Goal: Task Accomplishment & Management: Complete application form

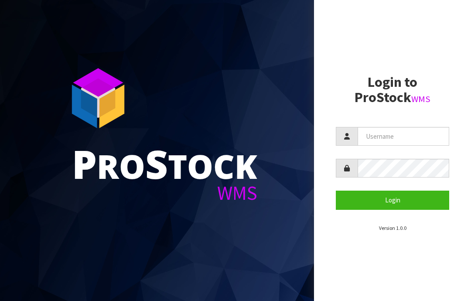
click at [378, 130] on input "text" at bounding box center [404, 136] width 92 height 19
type input "JGBIMPORTS"
click at [400, 198] on button "Login" at bounding box center [392, 200] width 113 height 19
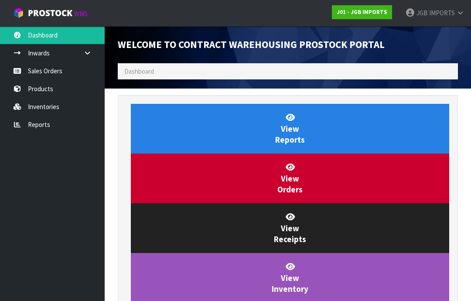
scroll to position [458, 354]
click at [45, 68] on link "Sales Orders" at bounding box center [52, 71] width 105 height 18
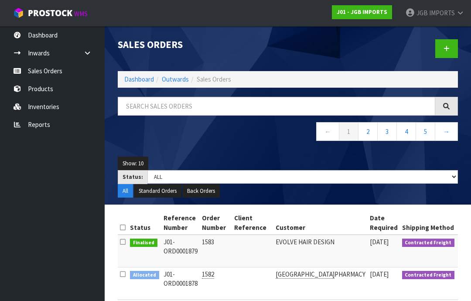
click at [447, 46] on icon at bounding box center [447, 48] width 6 height 7
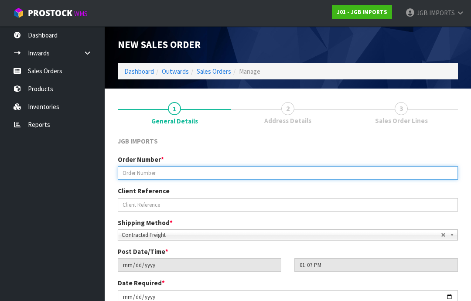
click at [136, 171] on input "text" at bounding box center [288, 173] width 340 height 14
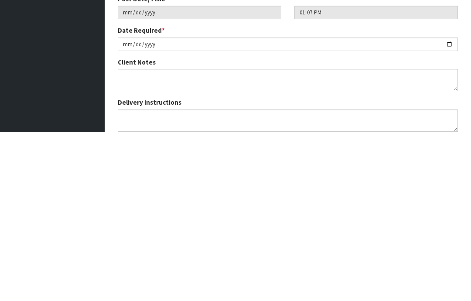
scroll to position [84, 0]
type input "1584"
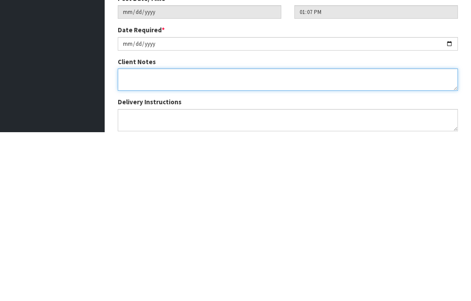
click at [128, 237] on textarea at bounding box center [288, 248] width 340 height 22
type textarea "PLEASE SEND THIS FREIGHT FREE. I.E.FREIGHT WITH 100% DISCOUNT"
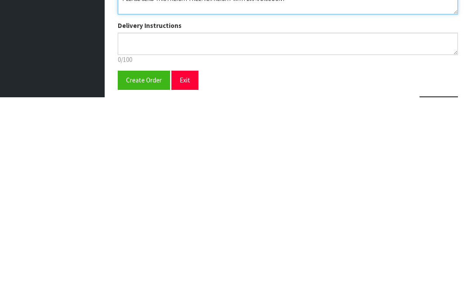
scroll to position [126, 0]
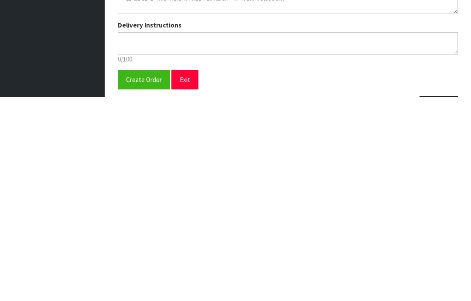
click at [144, 279] on span "Create Order" at bounding box center [144, 283] width 36 height 8
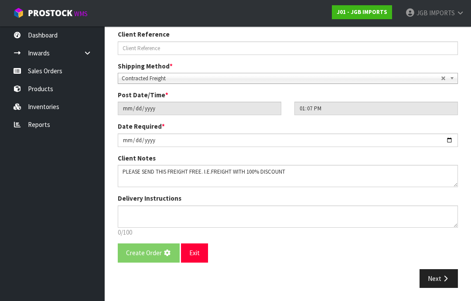
scroll to position [0, 0]
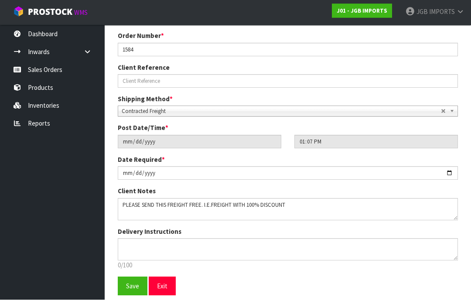
scroll to position [153, 0]
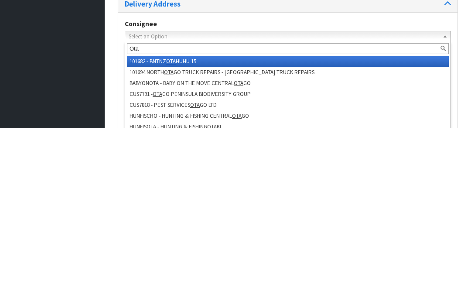
type input "Otai"
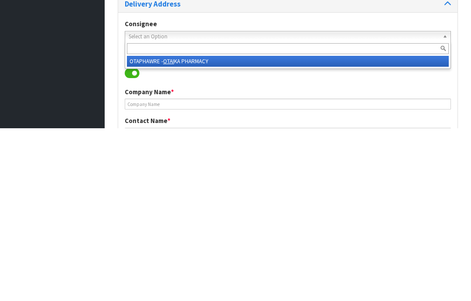
type input "OTAIKA PHARMACY"
type input "SHOP [STREET_ADDRESS],"
type input "[GEOGRAPHIC_DATA]"
type input "0110"
type input "WHANGAREI"
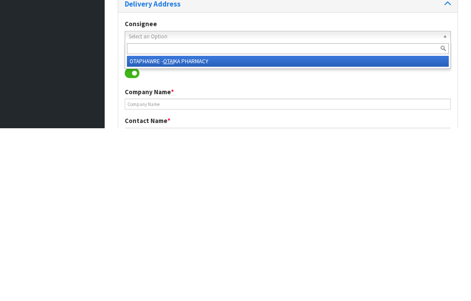
type input "RAUMANGA"
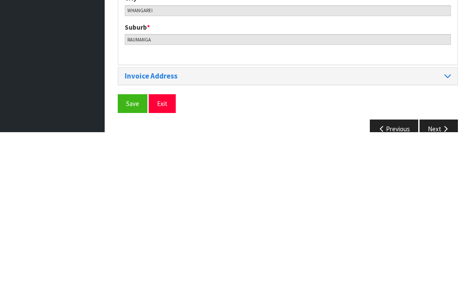
scroll to position [424, 0]
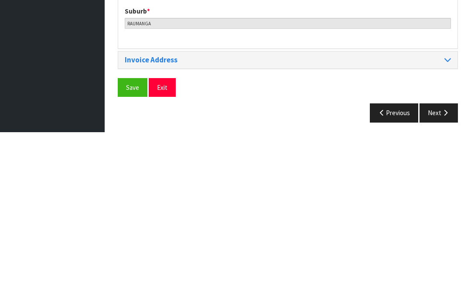
click at [133, 252] on span "Save" at bounding box center [132, 256] width 13 height 8
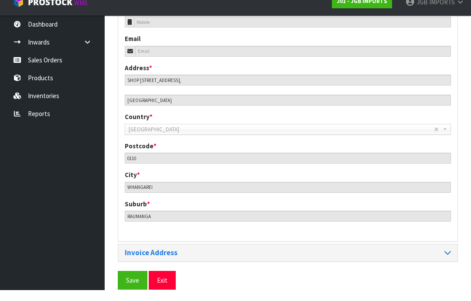
scroll to position [389, 0]
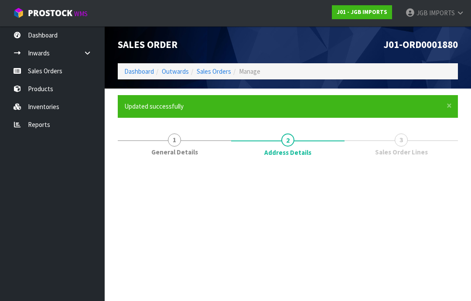
scroll to position [0, 0]
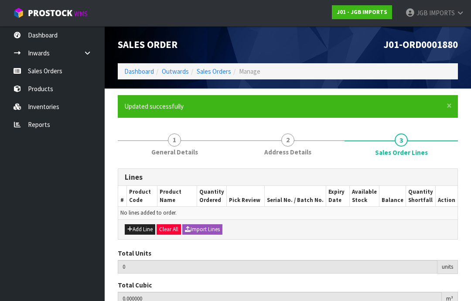
click at [144, 226] on button "Add Line" at bounding box center [140, 229] width 31 height 10
type input "0"
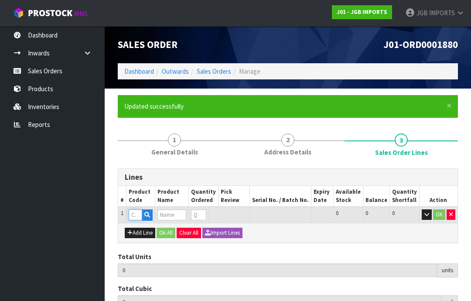
click at [136, 209] on input "text" at bounding box center [136, 214] width 14 height 11
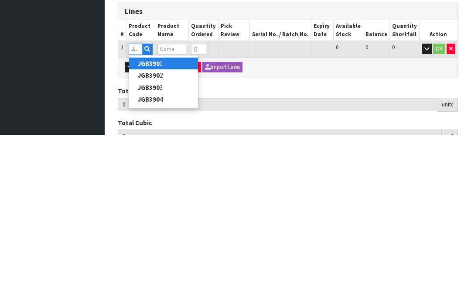
type input "JGB3901"
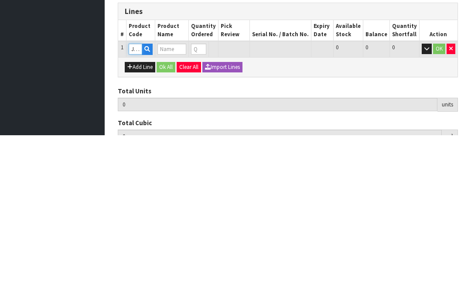
type input "0.000000"
type input "0.000"
type input "BEIGE RABBIT"
type input "0"
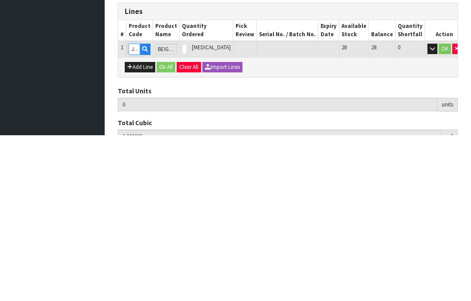
type input "JGB3901"
click at [187, 209] on input "0" at bounding box center [184, 214] width 5 height 11
type input "0"
type input "1"
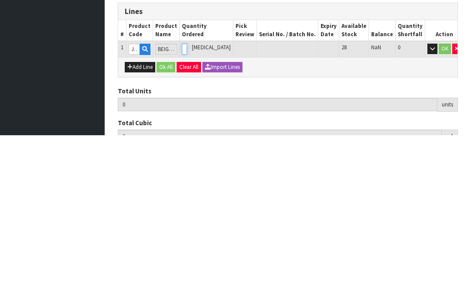
type input "0.0064"
type input "0.15"
type input "1"
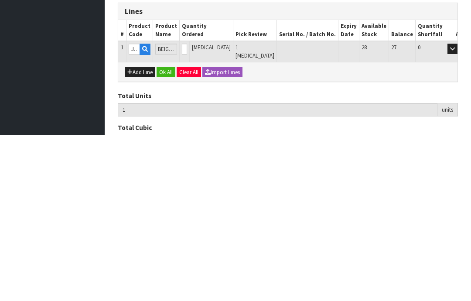
click at [459, 209] on button "OK" at bounding box center [465, 214] width 12 height 10
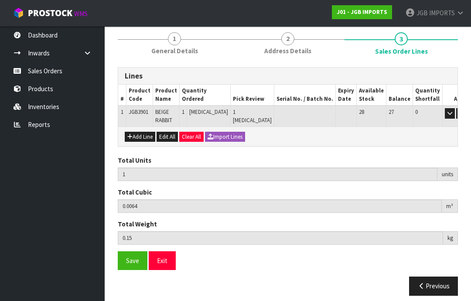
click at [140, 136] on button "Add Line" at bounding box center [140, 137] width 31 height 10
type input "0"
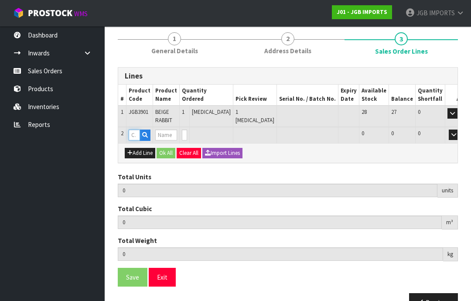
click at [138, 133] on input "text" at bounding box center [134, 135] width 11 height 11
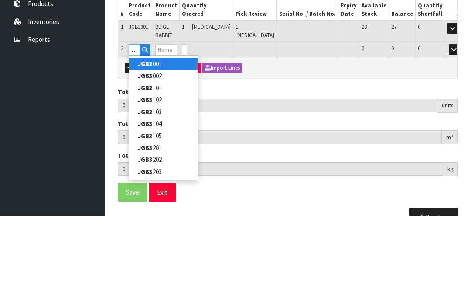
type input "JGB3902"
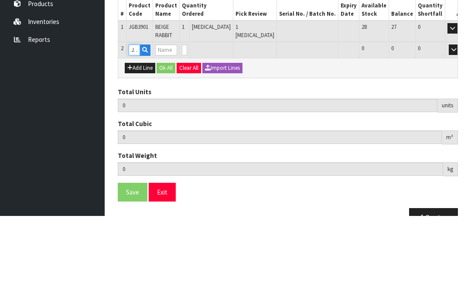
type input "1"
type input "0.0064"
type input "0.15"
type input "BEIGE TEDDY BEAR"
type input "0"
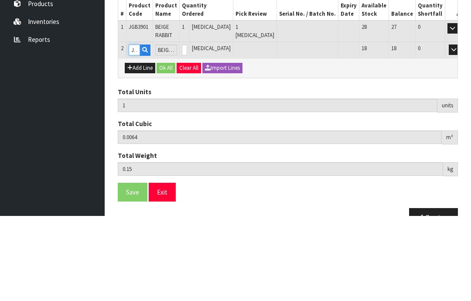
type input "JGB3902"
click at [187, 130] on input "0" at bounding box center [184, 135] width 5 height 11
type input "0"
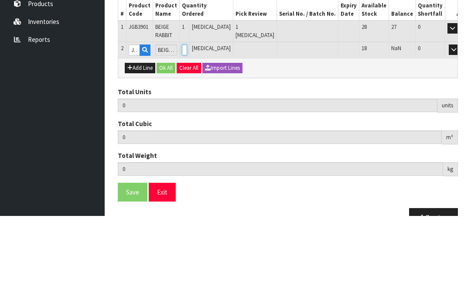
type input "2"
type input "0.0112"
type input "0.65"
type input "1"
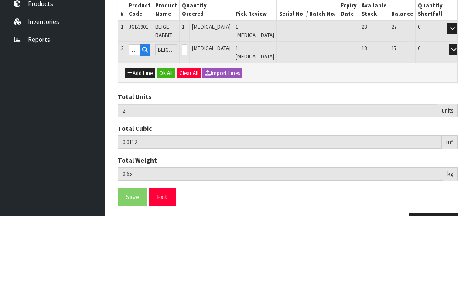
click at [460, 130] on button "OK" at bounding box center [466, 135] width 12 height 10
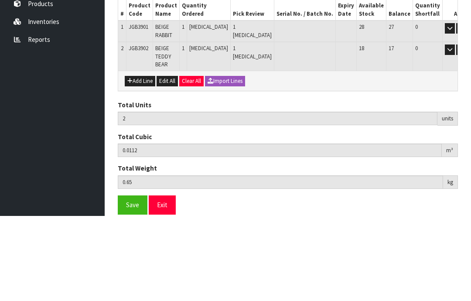
scroll to position [122, 0]
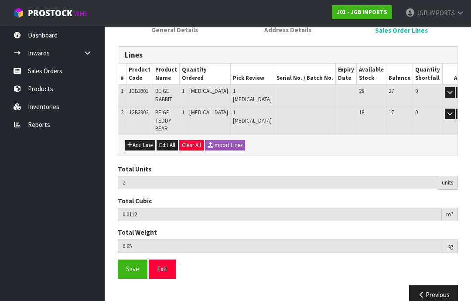
click at [141, 140] on button "Add Line" at bounding box center [140, 145] width 31 height 10
type input "0"
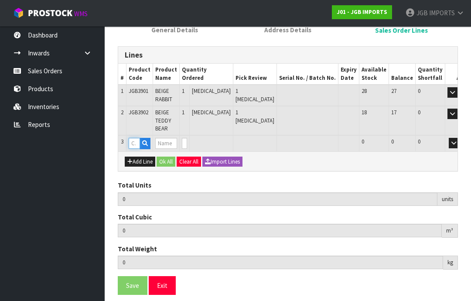
click at [139, 138] on input "text" at bounding box center [134, 143] width 11 height 11
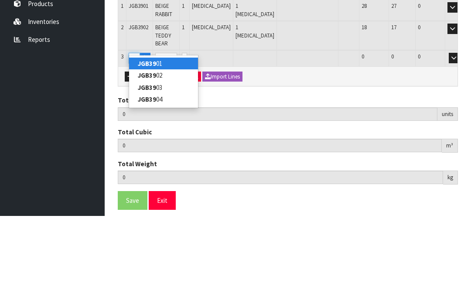
type input "JGB3903"
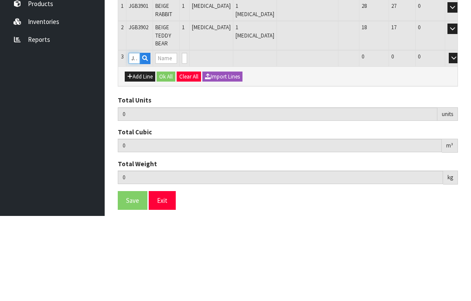
type input "2"
type input "0.0112"
type input "0.65"
type input "L/BLUE RABBIT"
type input "0"
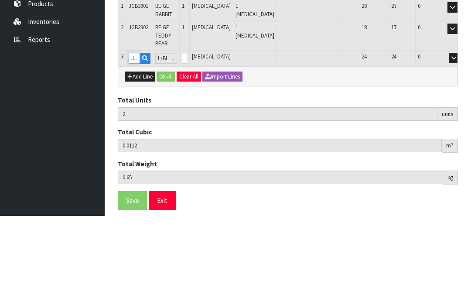
type input "JGB3903"
click at [187, 138] on input "0" at bounding box center [184, 143] width 5 height 11
type input "0"
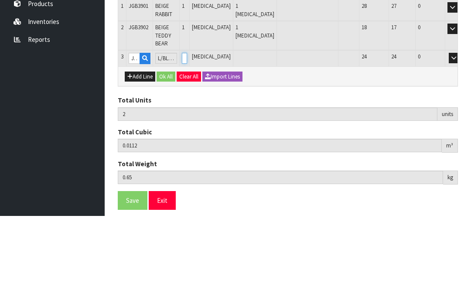
type input "0"
type input "3"
type input "0.0136"
type input "0.85"
type input "1"
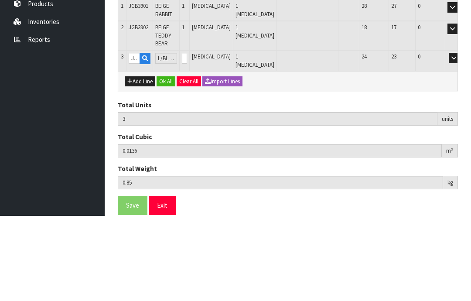
click at [460, 138] on button "OK" at bounding box center [466, 143] width 12 height 10
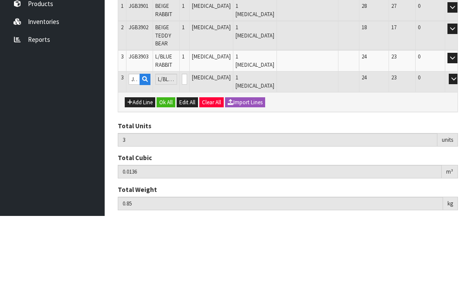
scroll to position [143, 0]
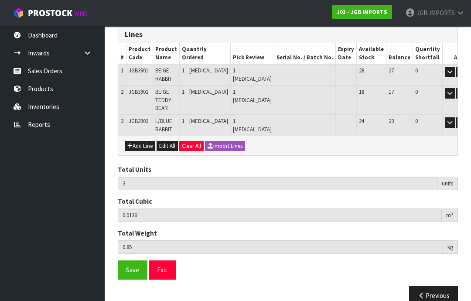
click at [140, 141] on button "Add Line" at bounding box center [140, 146] width 31 height 10
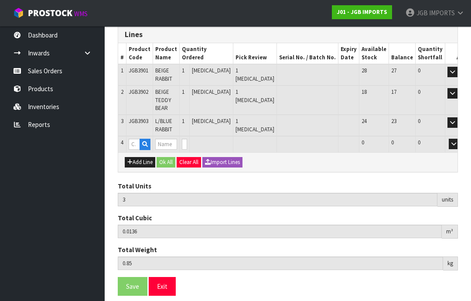
type input "0"
click at [139, 139] on input "text" at bounding box center [134, 144] width 11 height 11
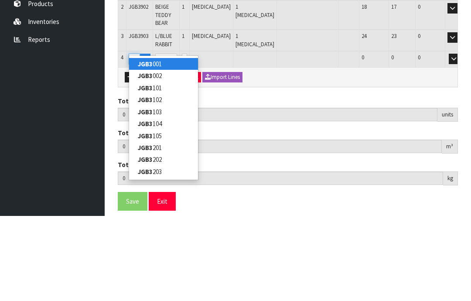
type input "JGB3904"
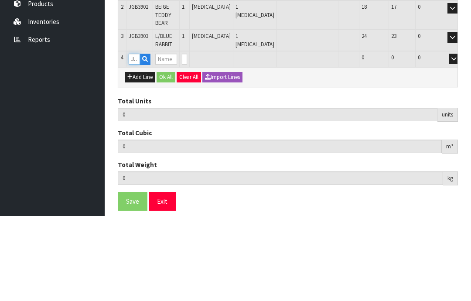
type input "3"
type input "0.0136"
type input "0.85"
type input "L/BLUE TEDDY BEAR"
type input "0"
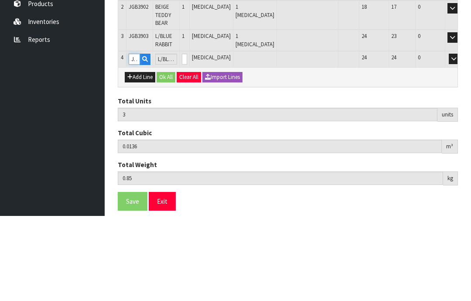
type input "JGB3904"
click at [190, 136] on td "0" at bounding box center [185, 144] width 10 height 16
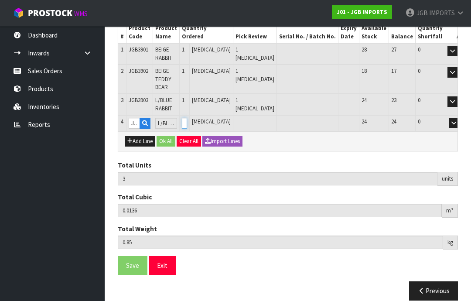
click at [187, 118] on input "0" at bounding box center [184, 123] width 5 height 11
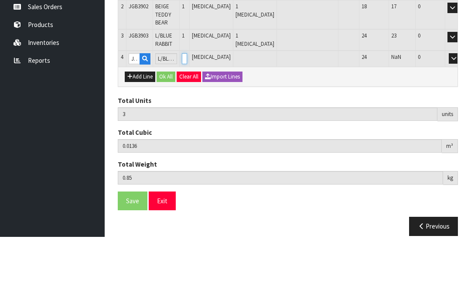
type input "0"
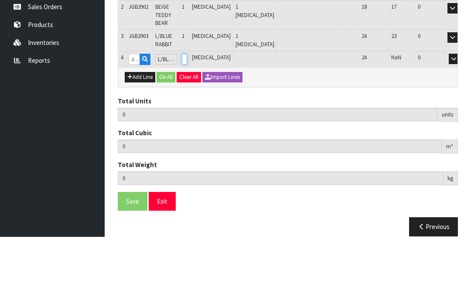
type input "4"
type input "0.01936"
type input "1.05"
type input "1"
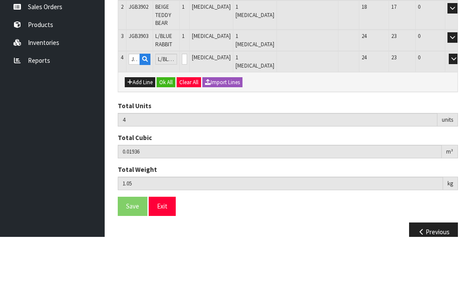
click at [460, 118] on button "OK" at bounding box center [466, 123] width 12 height 10
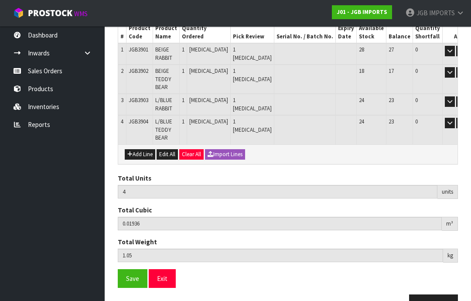
click at [139, 149] on button "Add Line" at bounding box center [140, 154] width 31 height 10
type input "0"
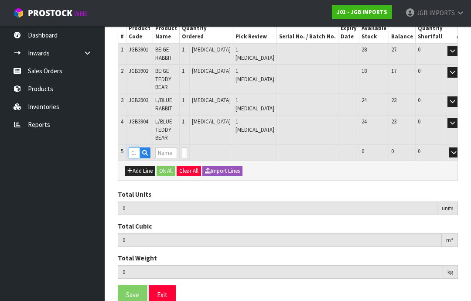
click at [137, 148] on input "text" at bounding box center [134, 153] width 11 height 11
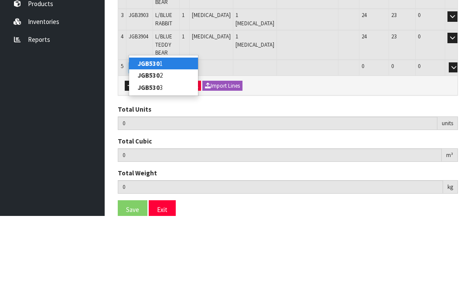
type input "JGB5301"
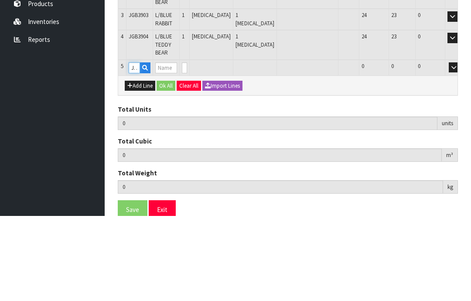
type input "4"
type input "0.01936"
type input "1.05"
type input "Wind Chime Tree of Life"
type input "0"
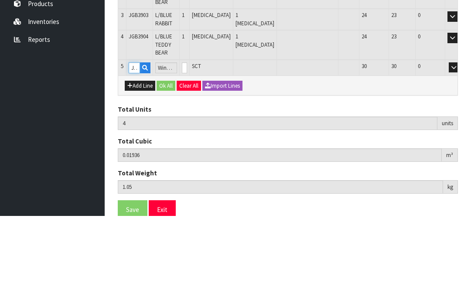
type input "JGB5301"
click at [187, 148] on input "0" at bounding box center [184, 153] width 5 height 11
type input "0"
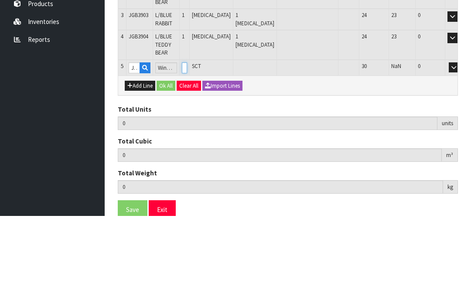
type input "6"
type input "0.020746"
type input "1.25"
type input "2"
click at [460, 148] on button "OK" at bounding box center [466, 153] width 12 height 10
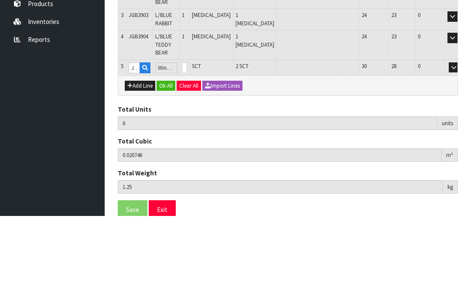
scroll to position [184, 0]
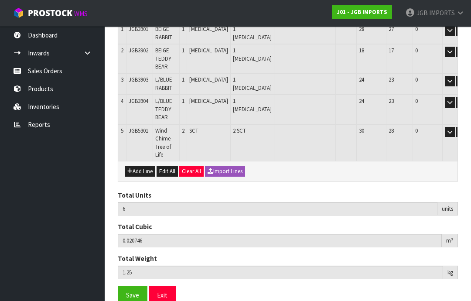
click at [139, 166] on button "Add Line" at bounding box center [140, 171] width 31 height 10
type input "0"
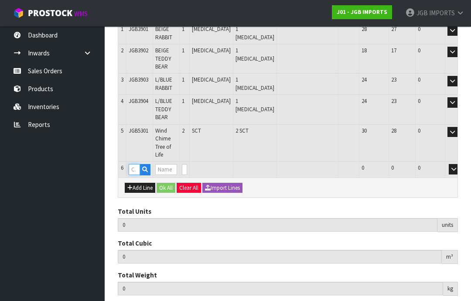
click at [140, 164] on input "text" at bounding box center [134, 169] width 11 height 11
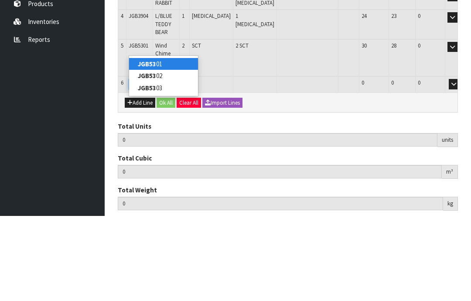
type input "JGB5302"
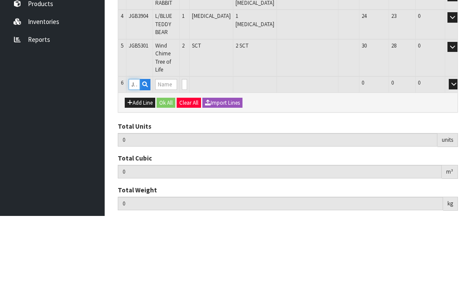
type input "6"
type input "0.020746"
type input "1.25"
type input "Wind Chime Butterfly"
type input "0"
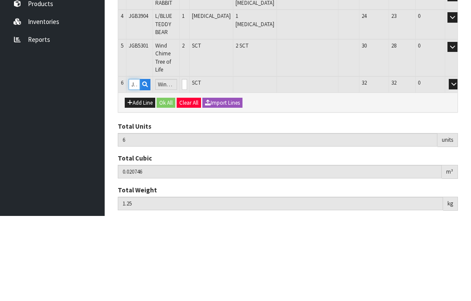
type input "JGB5302"
click at [187, 164] on input "0" at bounding box center [184, 169] width 5 height 11
type input "0"
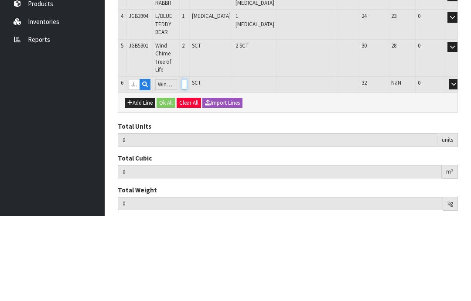
type input "8"
type input "0.022132"
type input "1.45"
type input "2"
click at [460, 164] on button "OK" at bounding box center [466, 169] width 12 height 10
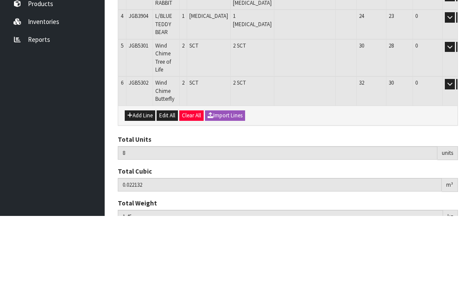
scroll to position [205, 0]
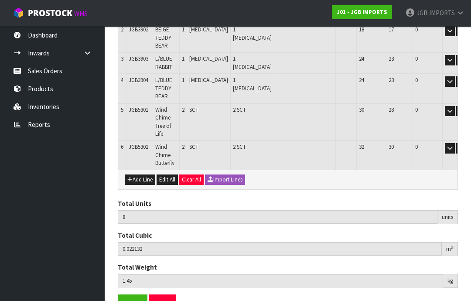
click at [141, 175] on button "Add Line" at bounding box center [140, 180] width 31 height 10
type input "0"
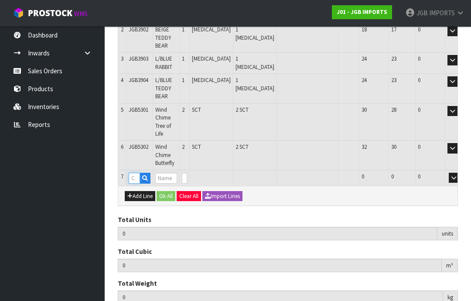
click at [137, 173] on input "text" at bounding box center [134, 178] width 11 height 11
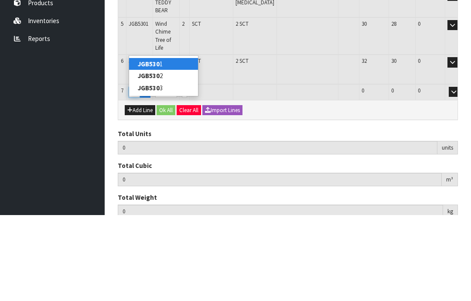
type input "JGB5303"
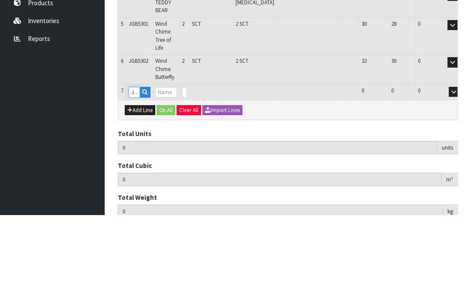
type input "8"
type input "0.022132"
type input "1.45"
type input "Wind Chime Owl"
type input "0"
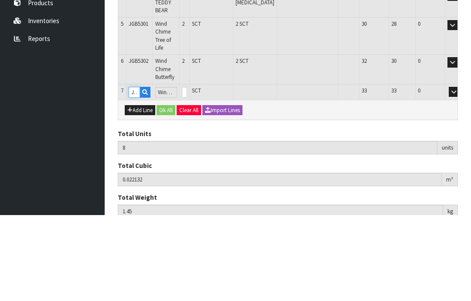
type input "JGB5303"
click at [187, 173] on input "0" at bounding box center [184, 178] width 5 height 11
type input "0"
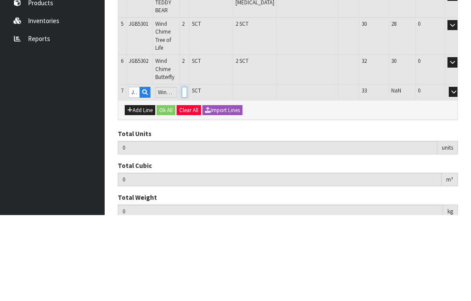
type input "10"
type input "0.023518"
type input "1.65"
type input "2"
click at [460, 173] on button "OK" at bounding box center [466, 178] width 12 height 10
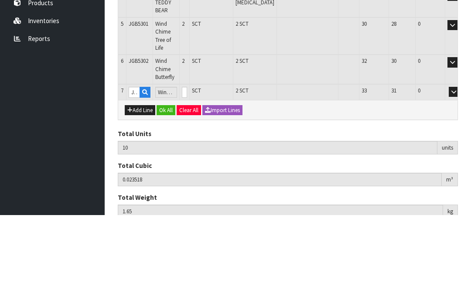
scroll to position [227, 0]
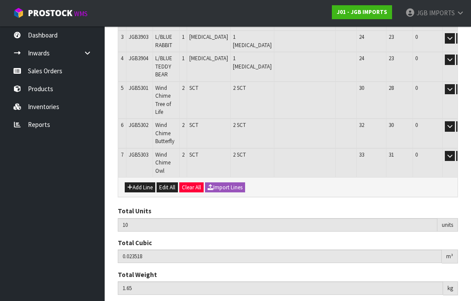
click at [144, 182] on button "Add Line" at bounding box center [140, 187] width 31 height 10
type input "0"
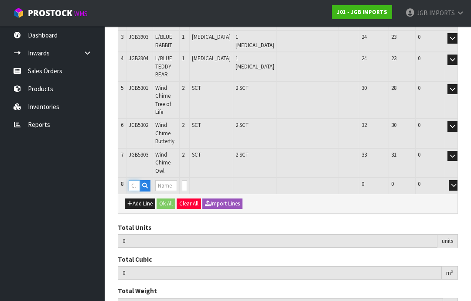
click at [138, 180] on input "text" at bounding box center [134, 185] width 11 height 11
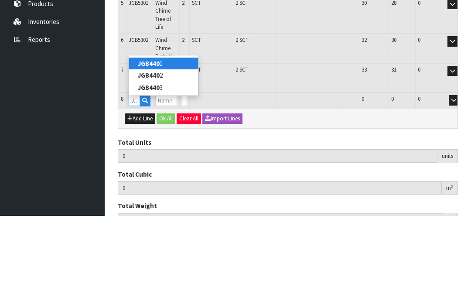
type input "JGB4401"
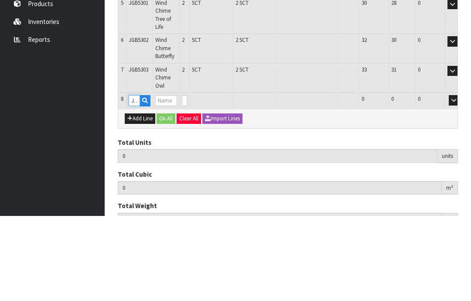
type input "10"
type input "0.023518"
type input "1.65"
type input "Metal Garden Trowel Covered in Flowers"
type input "0"
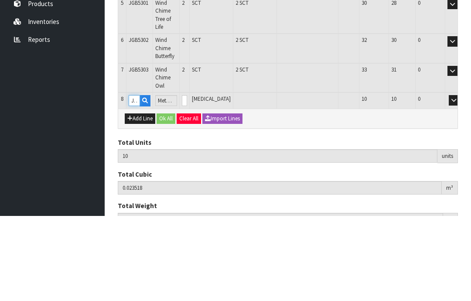
type input "JGB4401"
click at [187, 180] on input "0" at bounding box center [184, 185] width 5 height 11
type input "0"
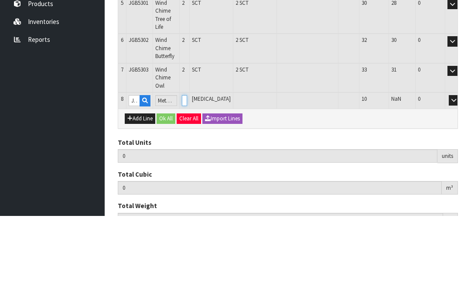
type input "12"
type input "0.025462"
type input "1.85"
type input "2"
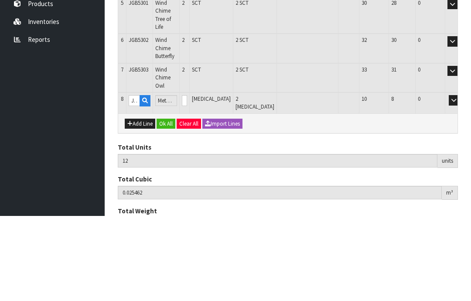
click at [460, 180] on button "OK" at bounding box center [466, 185] width 12 height 10
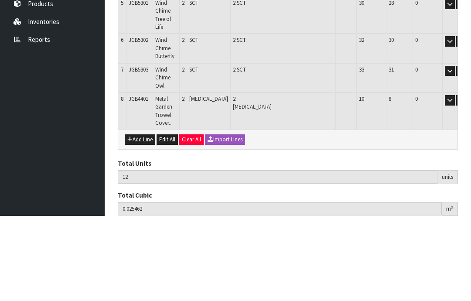
scroll to position [247, 0]
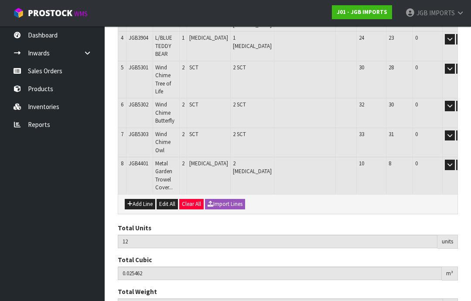
click at [140, 199] on button "Add Line" at bounding box center [140, 204] width 31 height 10
type input "0"
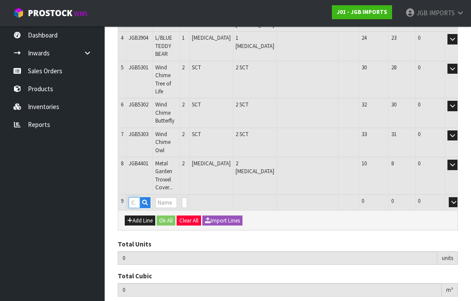
click at [137, 197] on input "text" at bounding box center [134, 202] width 11 height 11
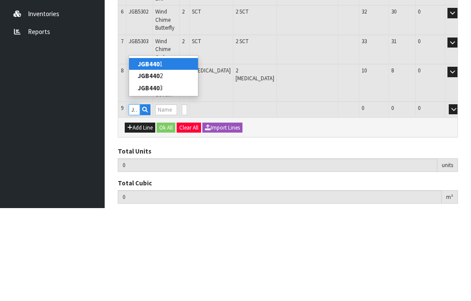
type input "JGB4402"
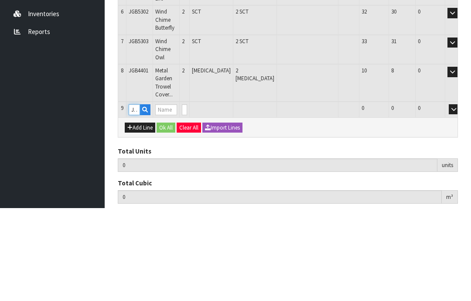
type input "12"
type input "0.025462"
type input "1.85"
type input "Metal Garden Trowel Roses on Turquoise"
type input "0"
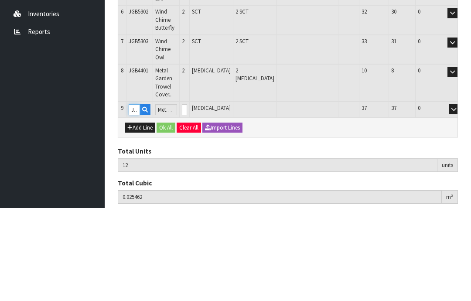
type input "JGB4402"
click at [187, 197] on input "0" at bounding box center [184, 202] width 5 height 11
type input "0"
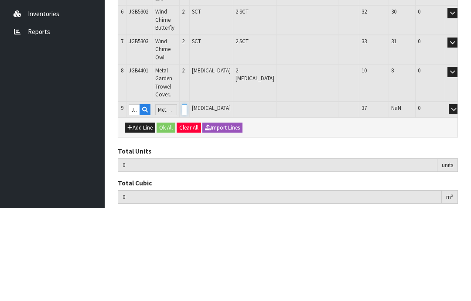
type input "14"
type input "0.027406"
type input "2.05"
type input "2"
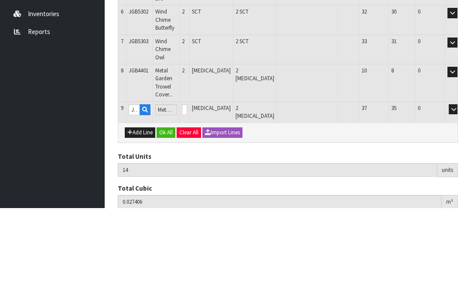
click at [460, 197] on button "OK" at bounding box center [466, 202] width 12 height 10
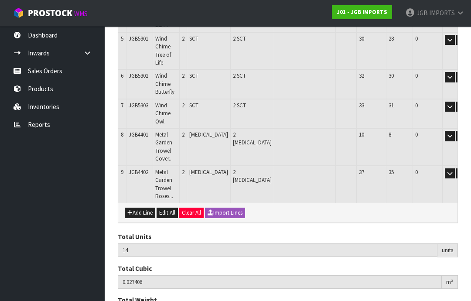
click at [137, 208] on button "Add Line" at bounding box center [140, 213] width 31 height 10
type input "0"
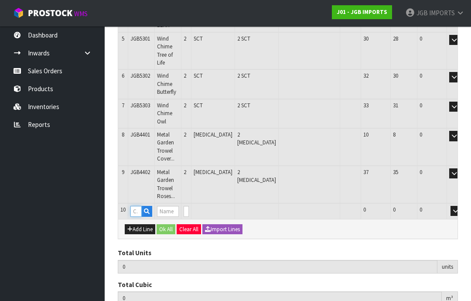
click at [138, 206] on input "text" at bounding box center [135, 211] width 11 height 11
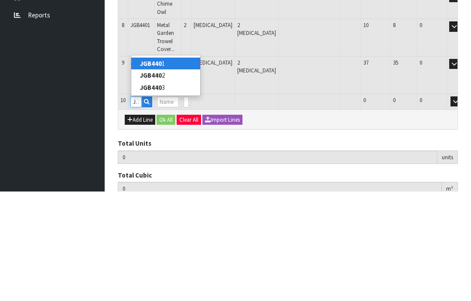
type input "JGB4403"
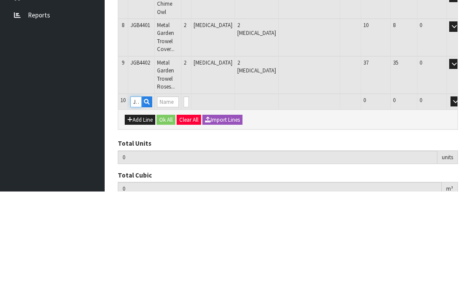
type input "14"
type input "0.027406"
type input "2.05"
type input "Metal Garden Trowel Flowers on Black"
type input "0"
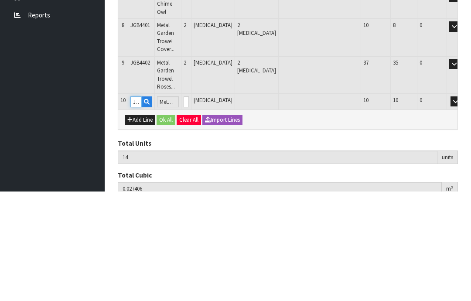
type input "JGB4403"
click at [189, 206] on input "0" at bounding box center [186, 211] width 5 height 11
type input "0"
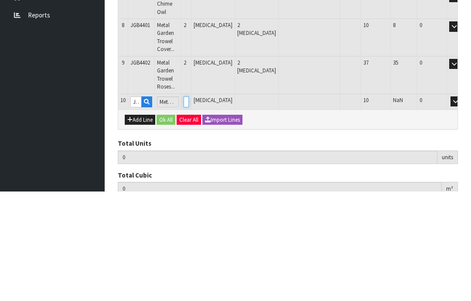
type input "16"
type input "0.02935"
type input "2.25"
type input "2"
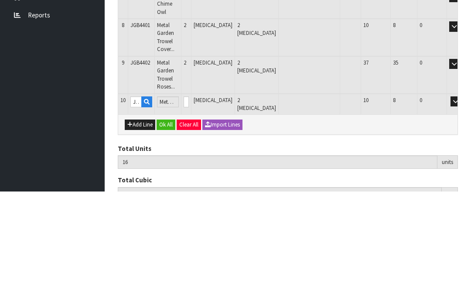
click at [462, 206] on button "OK" at bounding box center [468, 211] width 12 height 10
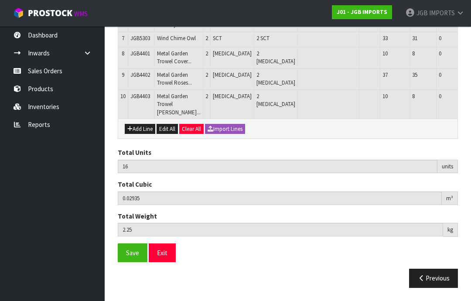
click at [141, 134] on button "Add Line" at bounding box center [140, 129] width 31 height 10
type input "0"
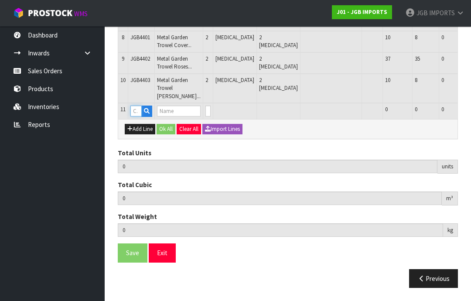
click at [140, 117] on input "text" at bounding box center [135, 111] width 11 height 11
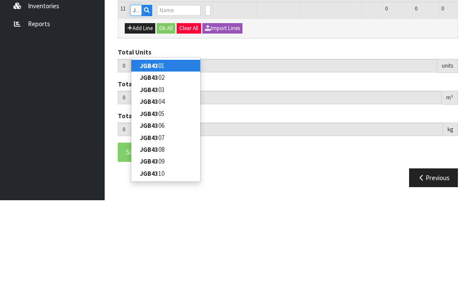
type input "JGB4345"
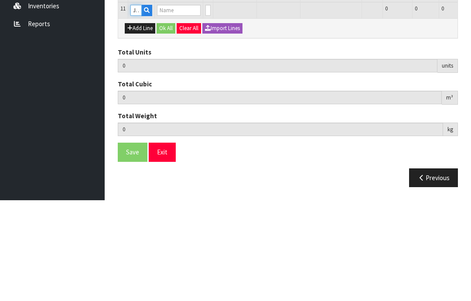
type input "16"
type input "0.02935"
type input "2.25"
type input "S CUP W WAVY SAUCER BICYCLE W PURPLE FLOWERS"
type input "0"
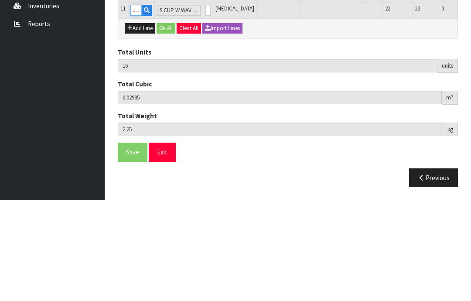
type input "JGB4345"
click at [207, 106] on input "0" at bounding box center [208, 111] width 5 height 11
type input "0"
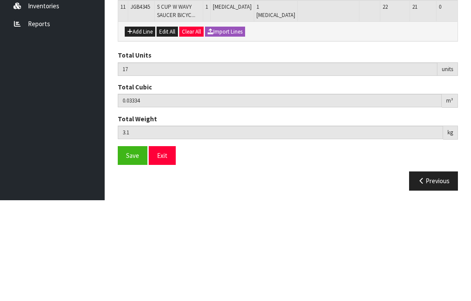
scroll to position [358, 0]
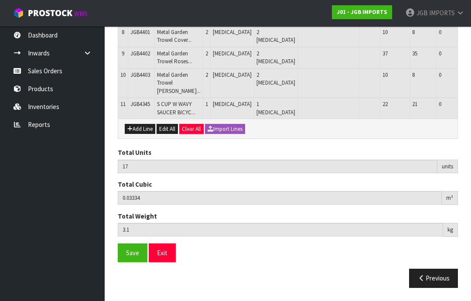
click at [143, 134] on button "Add Line" at bounding box center [140, 129] width 31 height 10
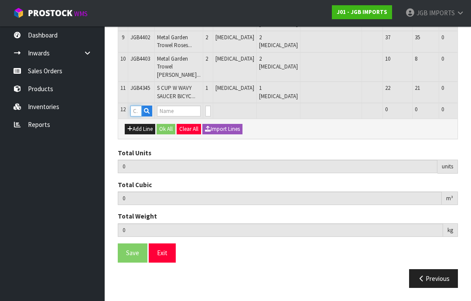
click at [139, 117] on input "text" at bounding box center [135, 111] width 11 height 11
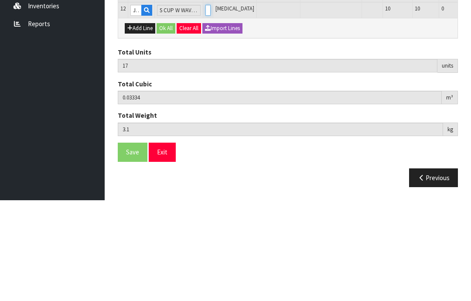
click at [206, 106] on input "0" at bounding box center [208, 111] width 5 height 11
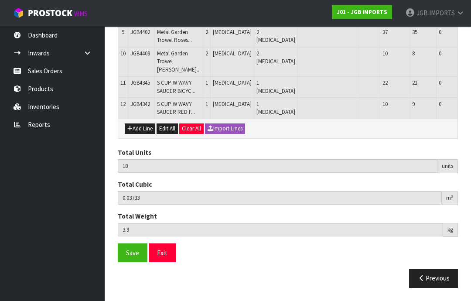
scroll to position [415, 0]
click at [134, 253] on span "Save" at bounding box center [132, 253] width 13 height 8
click at [131, 257] on span "Save" at bounding box center [132, 253] width 13 height 8
click at [164, 262] on button "Exit" at bounding box center [162, 253] width 27 height 19
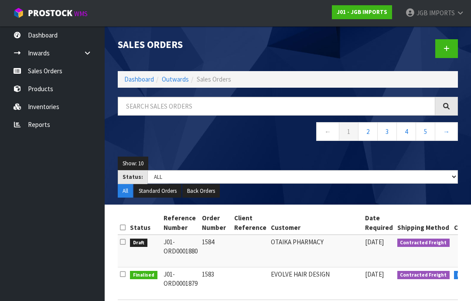
click at [450, 11] on span "IMPORTS" at bounding box center [442, 13] width 26 height 8
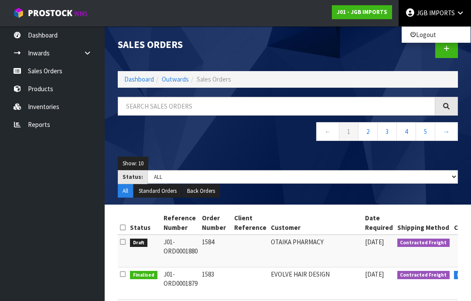
click at [418, 36] on link "Logout" at bounding box center [436, 35] width 69 height 12
